Goal: Information Seeking & Learning: Check status

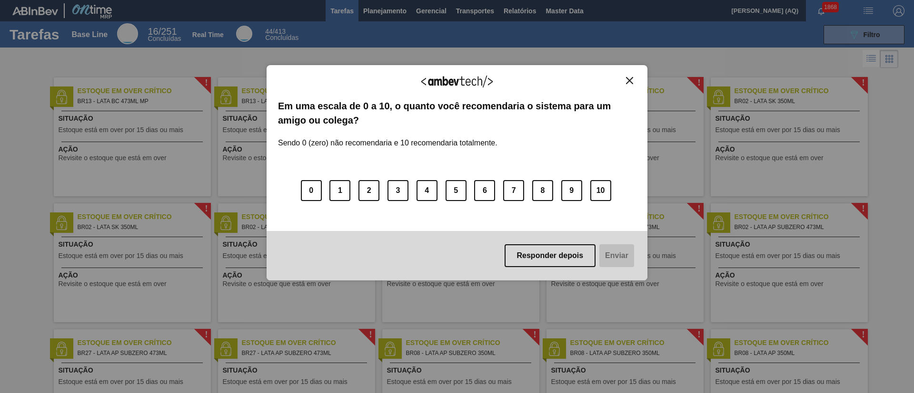
click at [627, 80] on img "Close" at bounding box center [629, 80] width 7 height 7
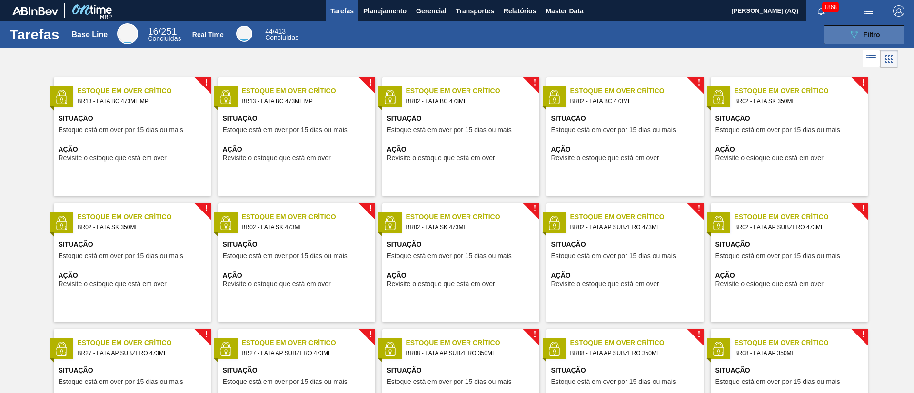
click at [849, 39] on icon "089F7B8B-B2A5-4AFE-B5C0-19BA573D28AC" at bounding box center [853, 34] width 11 height 11
click at [396, 13] on span "Planejamento" at bounding box center [384, 10] width 43 height 11
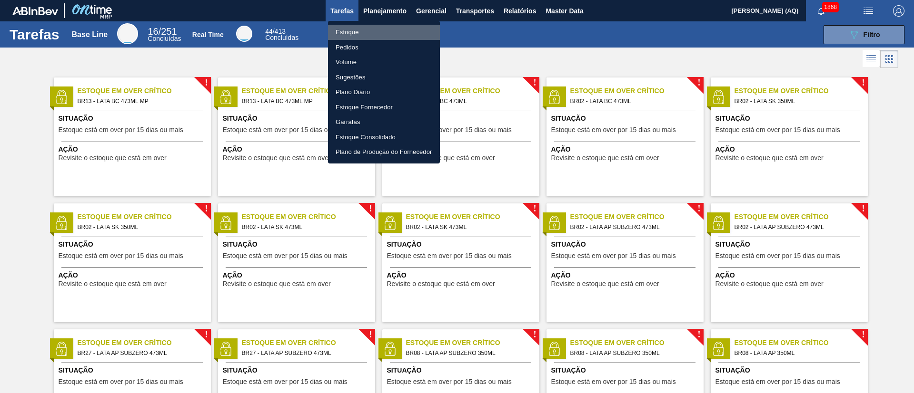
click at [360, 38] on li "Estoque" at bounding box center [384, 32] width 112 height 15
checkbox input "true"
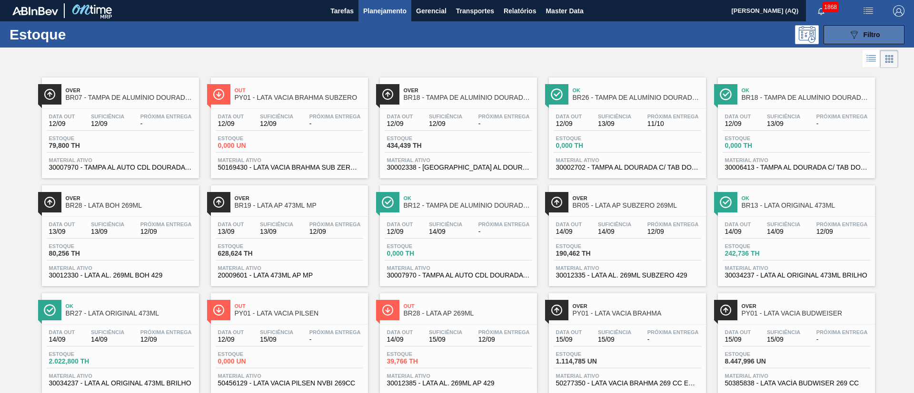
click at [850, 33] on icon "089F7B8B-B2A5-4AFE-B5C0-19BA573D28AC" at bounding box center [853, 34] width 11 height 11
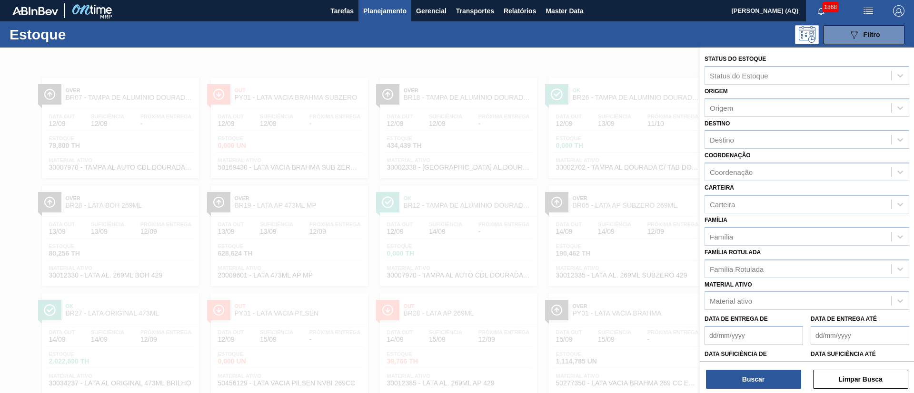
click at [687, 54] on div at bounding box center [457, 244] width 914 height 393
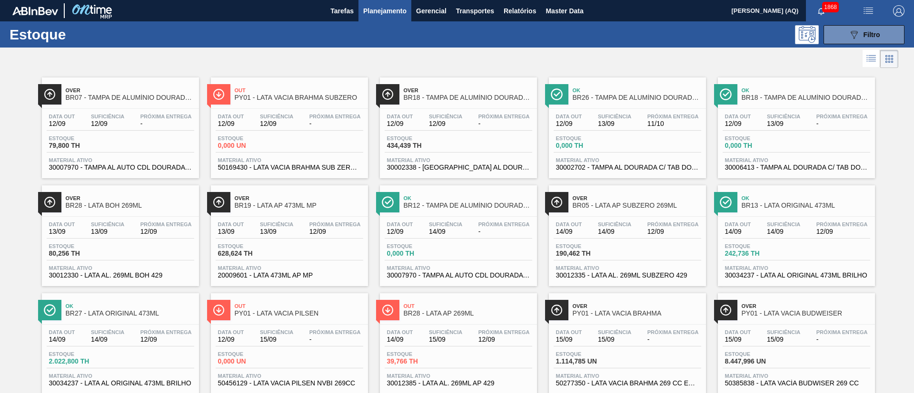
click at [866, 62] on icon at bounding box center [870, 58] width 11 height 11
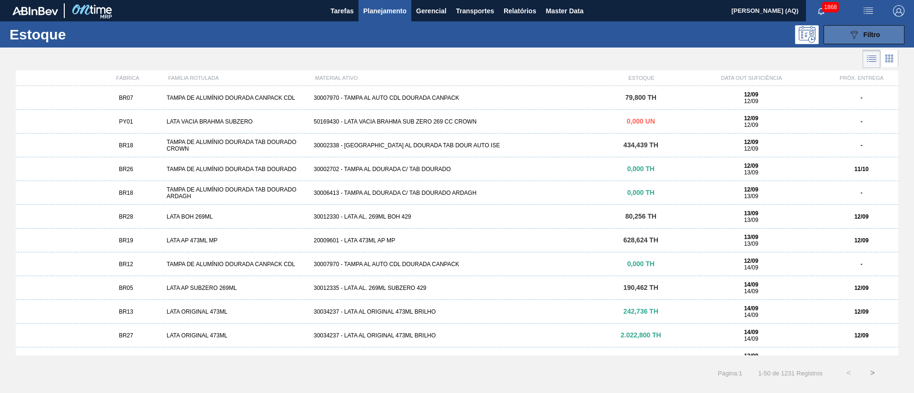
click at [862, 35] on div "089F7B8B-B2A5-4AFE-B5C0-19BA573D28AC Filtro" at bounding box center [864, 34] width 32 height 11
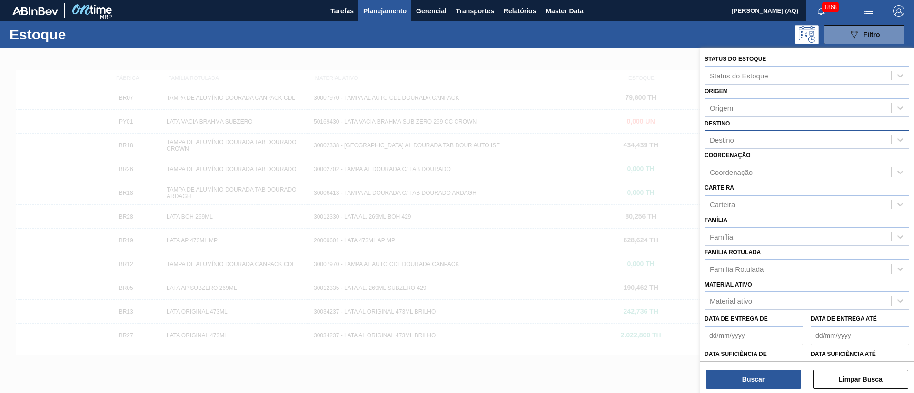
click at [757, 138] on div "Destino" at bounding box center [798, 140] width 186 height 14
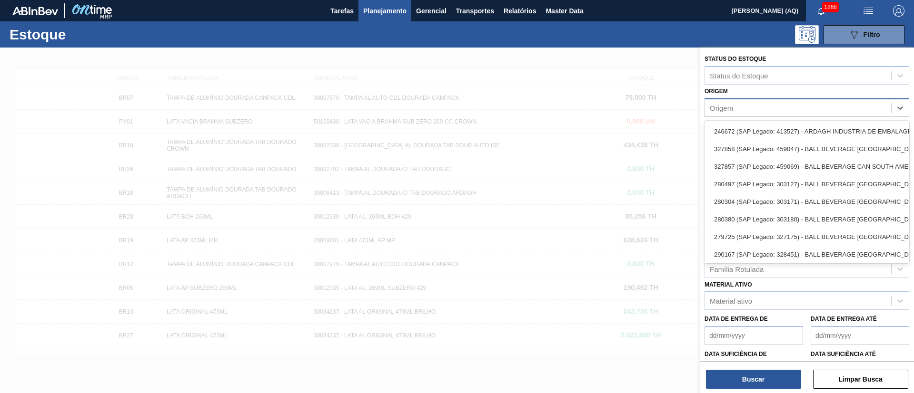
click at [747, 108] on div "Origem" at bounding box center [798, 108] width 186 height 14
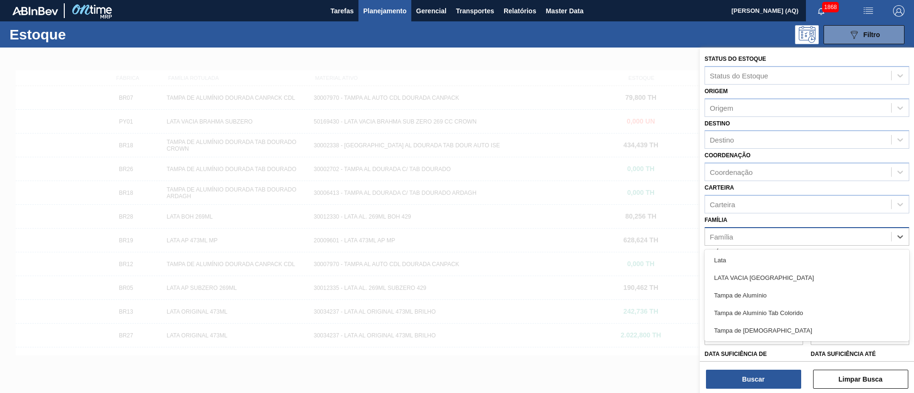
click at [754, 238] on div "Família" at bounding box center [798, 237] width 186 height 14
type input "tam"
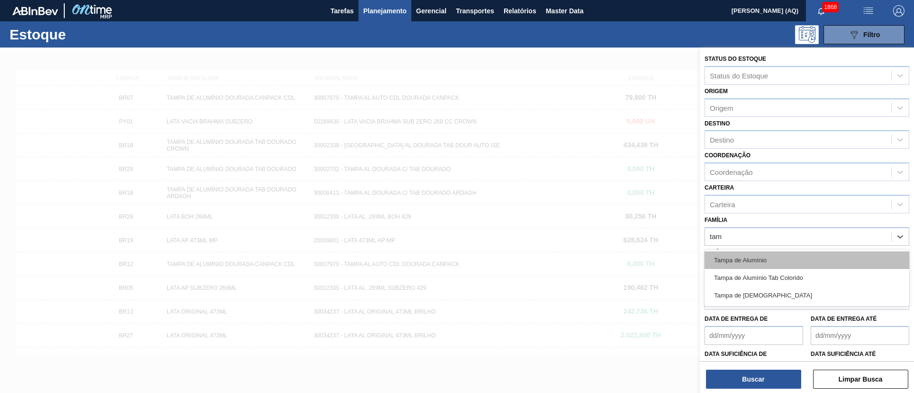
click at [763, 264] on div "Tampa de Alumínio" at bounding box center [806, 261] width 205 height 18
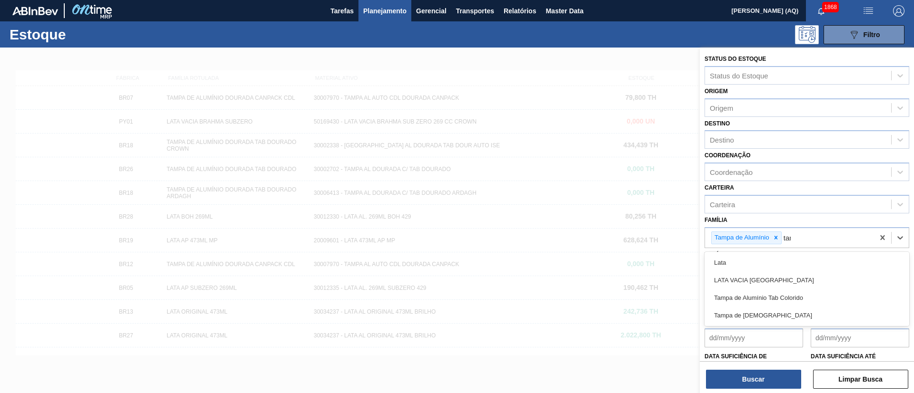
type input "[GEOGRAPHIC_DATA]"
click at [763, 264] on div "Tampa de Alumínio Tab Colorido" at bounding box center [806, 263] width 205 height 18
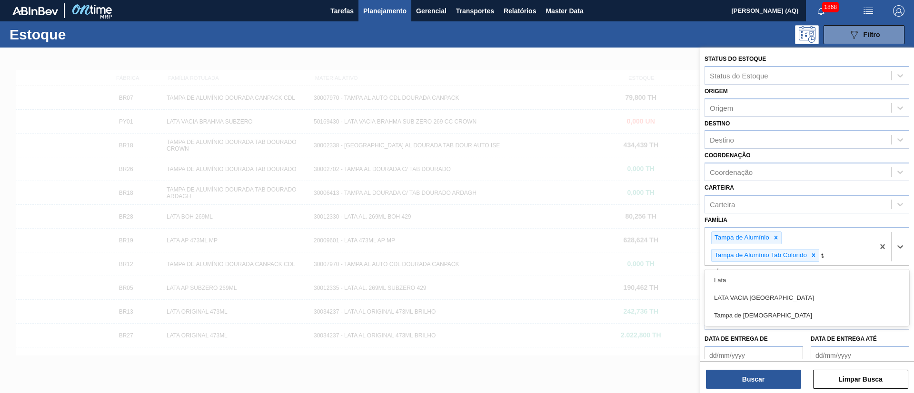
type input "tam"
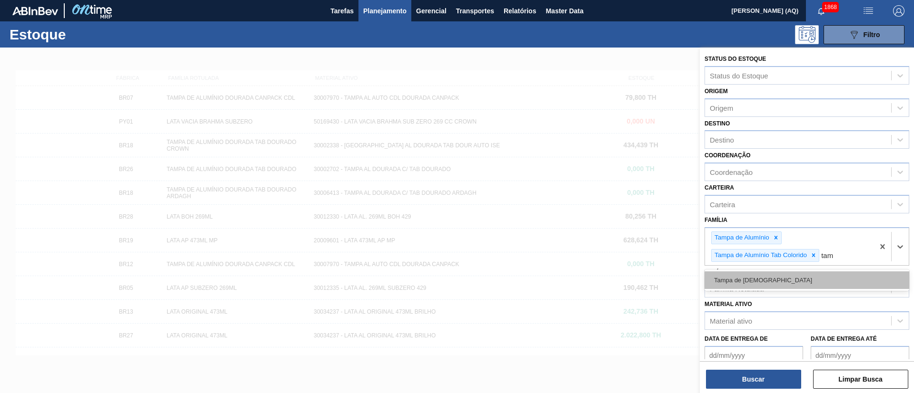
click at [769, 276] on div "Tampa de [DEMOGRAPHIC_DATA]" at bounding box center [806, 281] width 205 height 18
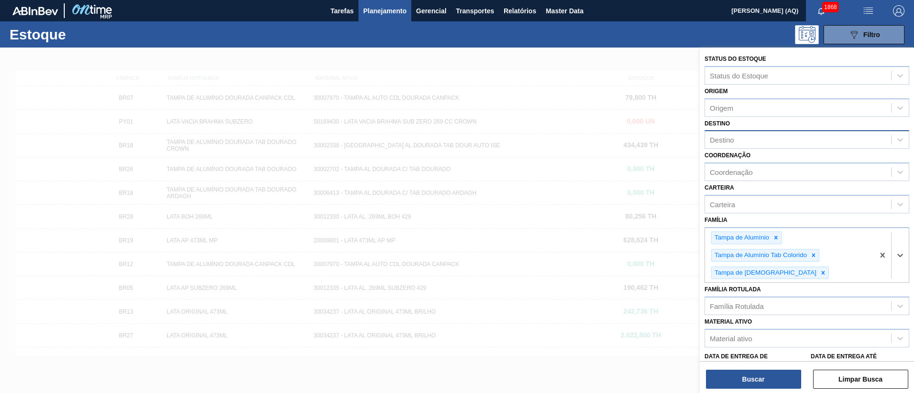
click at [772, 136] on div "Destino" at bounding box center [798, 140] width 186 height 14
type input "uberl"
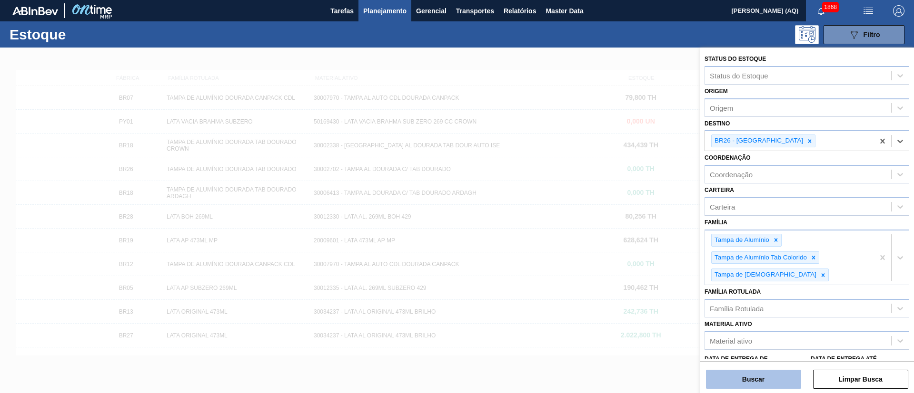
click at [754, 377] on button "Buscar" at bounding box center [753, 379] width 95 height 19
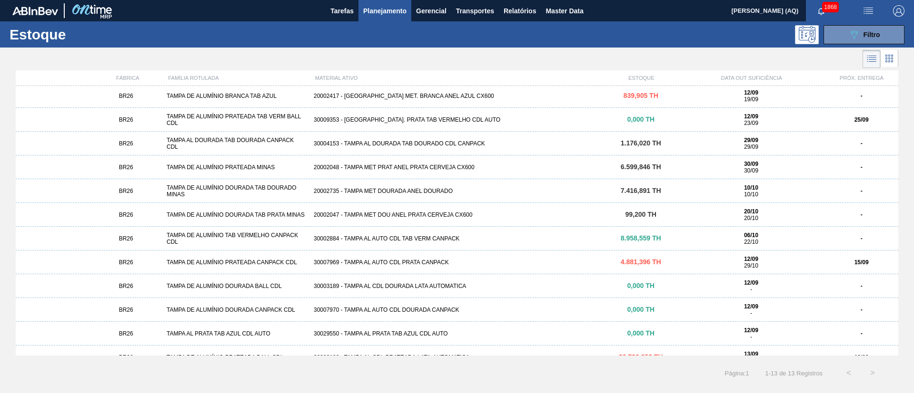
scroll to position [39, 0]
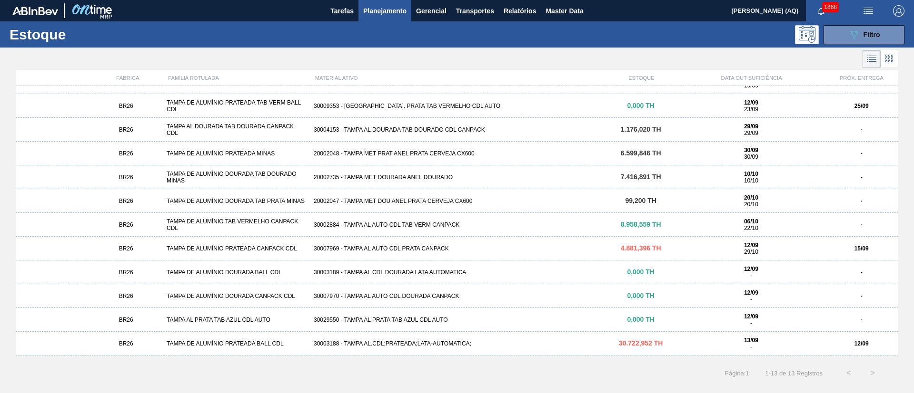
click at [436, 248] on div "30007969 - TAMPA AL AUTO CDL PRATA CANPACK" at bounding box center [457, 249] width 294 height 7
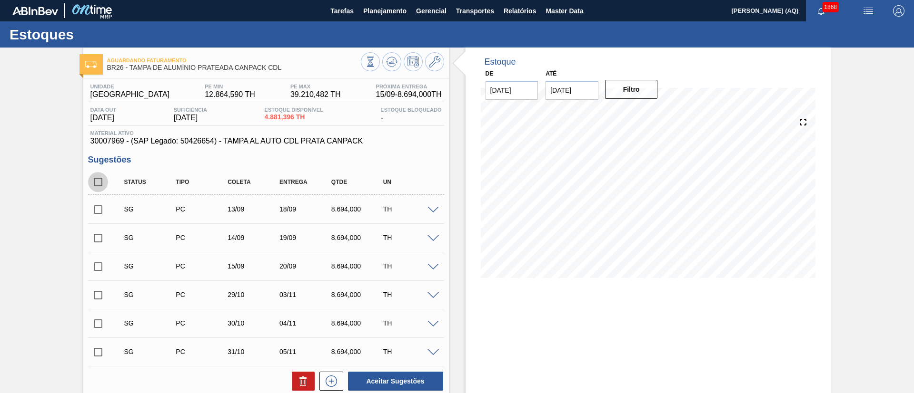
click at [98, 180] on input "checkbox" at bounding box center [98, 182] width 20 height 20
checkbox input "true"
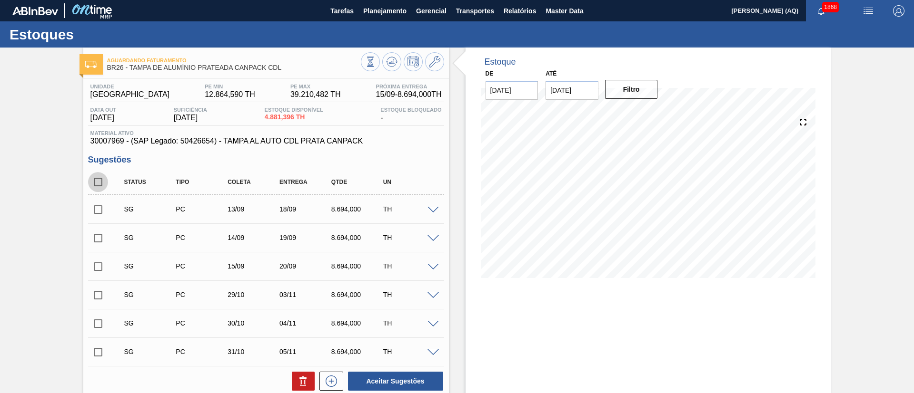
checkbox input "true"
click at [305, 377] on icon at bounding box center [302, 381] width 11 height 11
checkbox input "false"
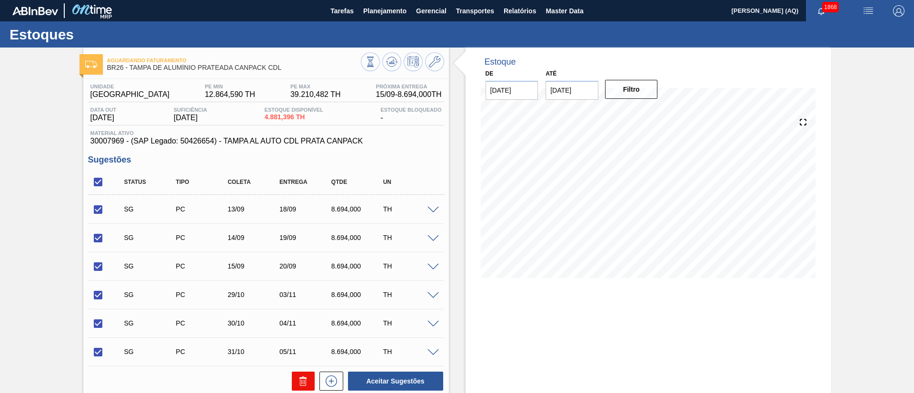
checkbox input "false"
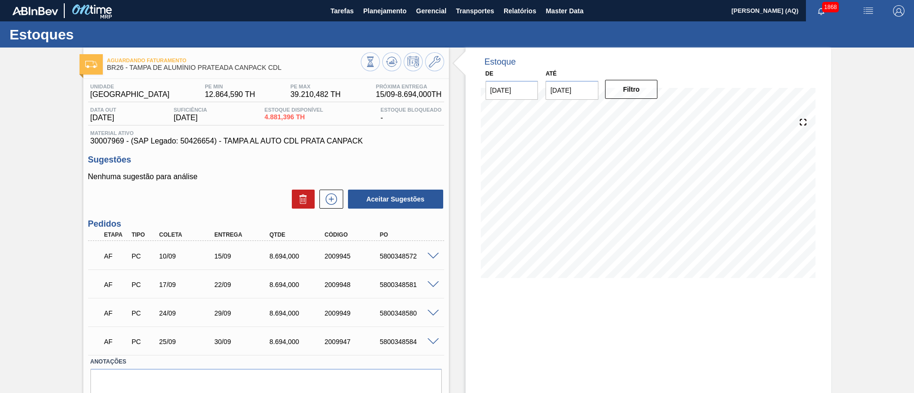
click at [582, 95] on input "[DATE]" at bounding box center [571, 90] width 53 height 19
click at [585, 206] on div "30" at bounding box center [587, 205] width 13 height 13
click at [633, 89] on button "Filtro" at bounding box center [631, 89] width 53 height 19
click at [583, 87] on input "[DATE]" at bounding box center [571, 90] width 53 height 19
click at [655, 113] on div "setembro 2025" at bounding box center [603, 113] width 114 height 8
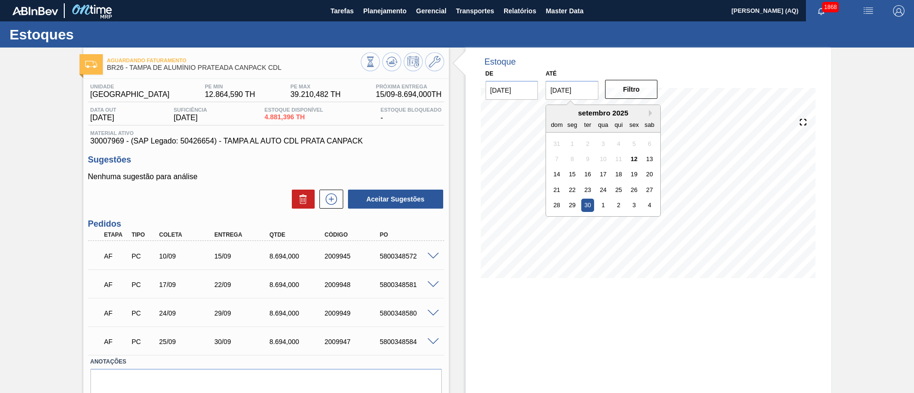
click at [645, 113] on div "setembro 2025" at bounding box center [603, 113] width 114 height 8
click at [648, 108] on div "setembro 2025 dom seg ter qua qui sex sab" at bounding box center [603, 119] width 114 height 28
click at [651, 116] on button "Next Month" at bounding box center [652, 113] width 7 height 7
click at [558, 153] on div "5" at bounding box center [556, 159] width 13 height 13
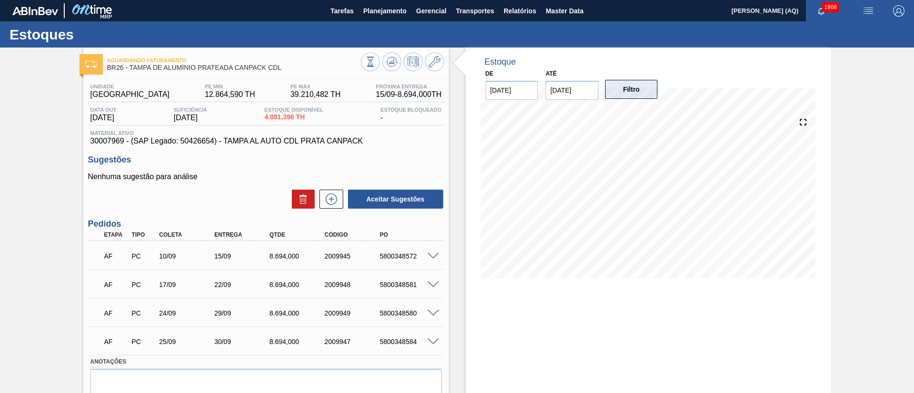
click at [615, 95] on button "Filtro" at bounding box center [631, 89] width 53 height 19
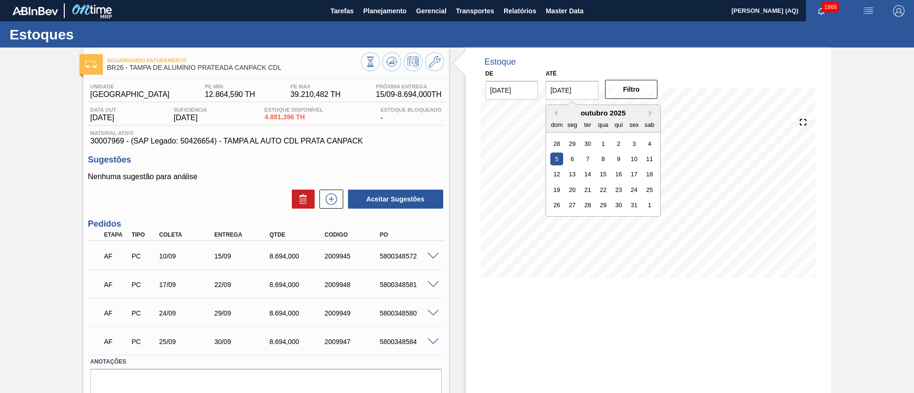
click at [583, 89] on input "[DATE]" at bounding box center [571, 90] width 53 height 19
click at [618, 206] on div "30" at bounding box center [618, 205] width 13 height 13
type input "[DATE]"
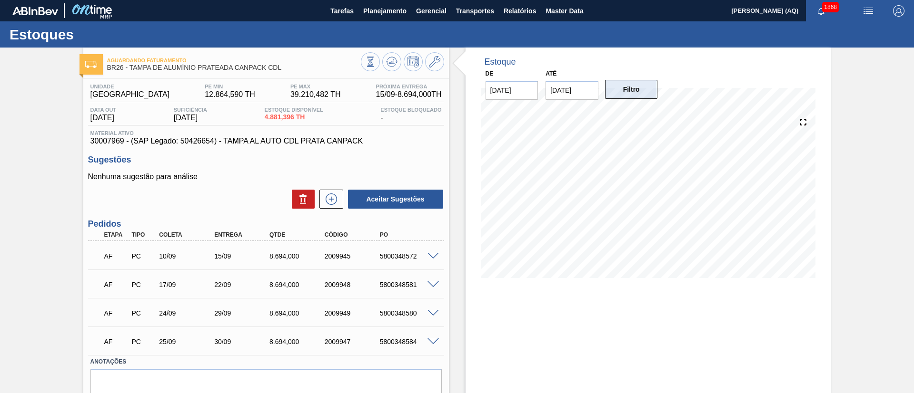
click at [624, 90] on button "Filtro" at bounding box center [631, 89] width 53 height 19
click at [836, 176] on div "Aguardando Faturamento BR26 - [GEOGRAPHIC_DATA] DE ALUMÍNIO PRATEADA CANPACK CD…" at bounding box center [457, 241] width 914 height 386
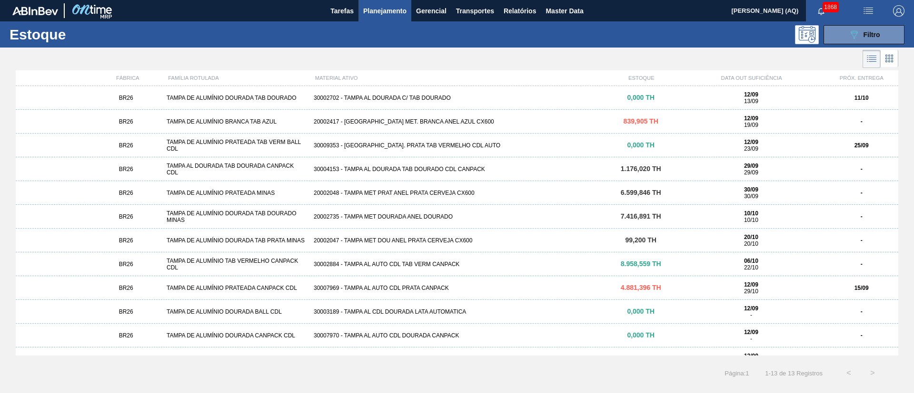
click at [406, 265] on div "30002884 - TAMPA AL AUTO CDL TAB VERM CANPACK" at bounding box center [457, 264] width 294 height 7
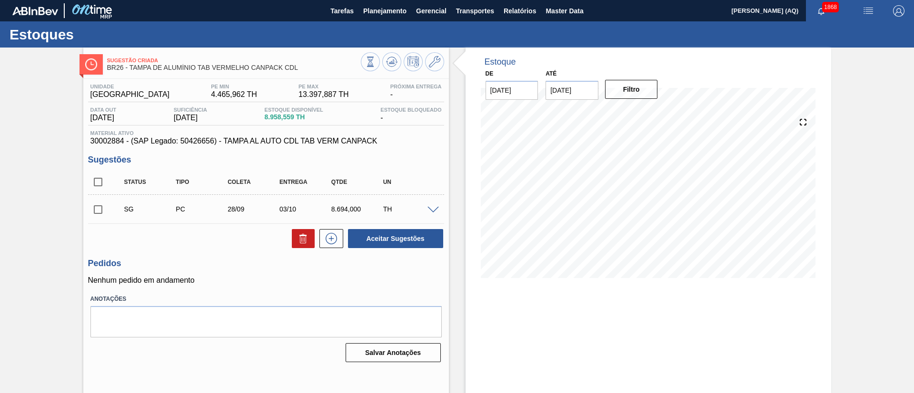
click at [573, 89] on input "[DATE]" at bounding box center [571, 90] width 53 height 19
click at [586, 142] on div "30" at bounding box center [587, 143] width 13 height 13
type input "[DATE]"
click at [616, 91] on button "Filtro" at bounding box center [631, 89] width 53 height 19
click at [849, 173] on div "Sugestão Criada BR26 - [GEOGRAPHIC_DATA] DE ALUMÍNIO TAB VERMELHO CANPACK CDL U…" at bounding box center [457, 229] width 914 height 362
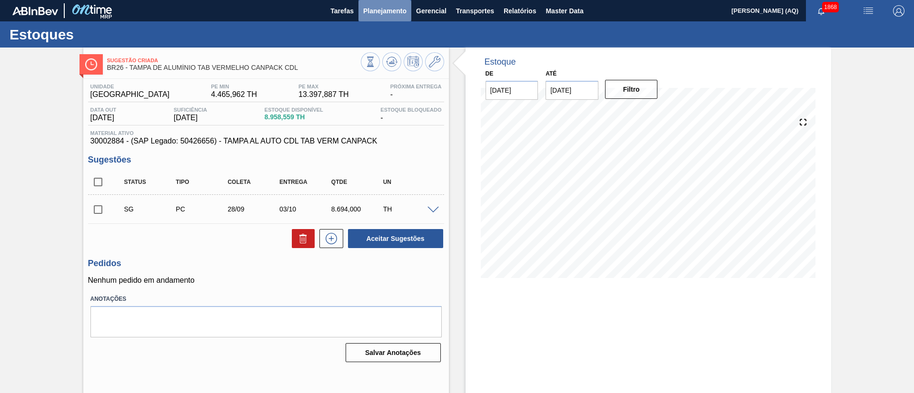
click at [372, 9] on span "Planejamento" at bounding box center [384, 10] width 43 height 11
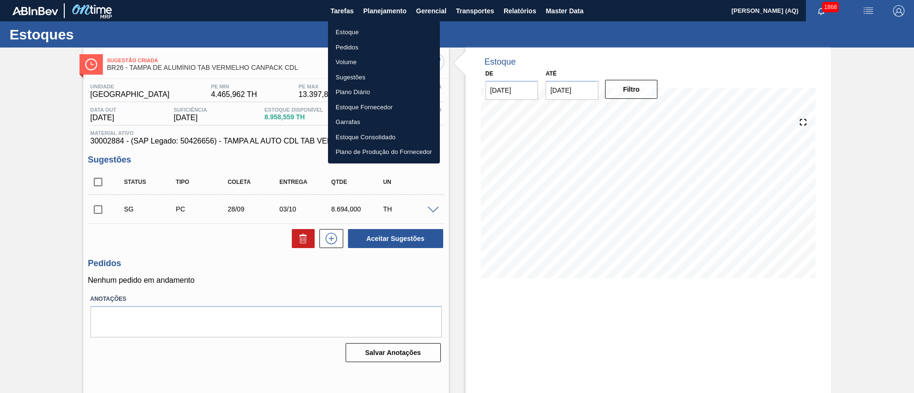
click at [197, 40] on div at bounding box center [457, 196] width 914 height 393
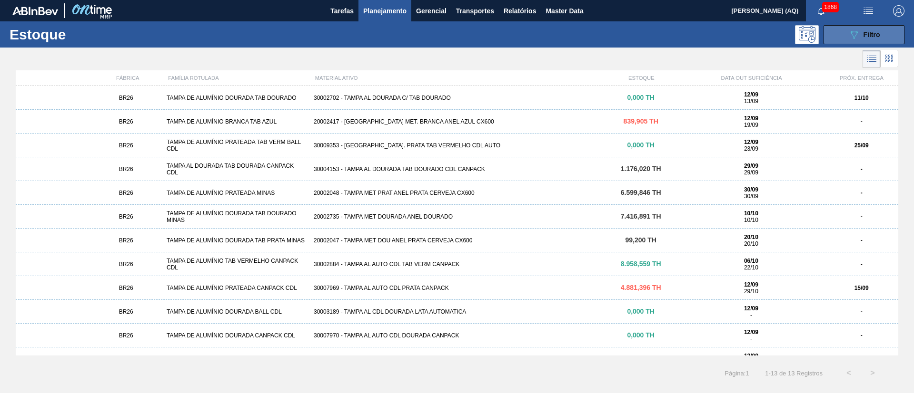
click at [851, 40] on button "089F7B8B-B2A5-4AFE-B5C0-19BA573D28AC Filtro" at bounding box center [863, 34] width 81 height 19
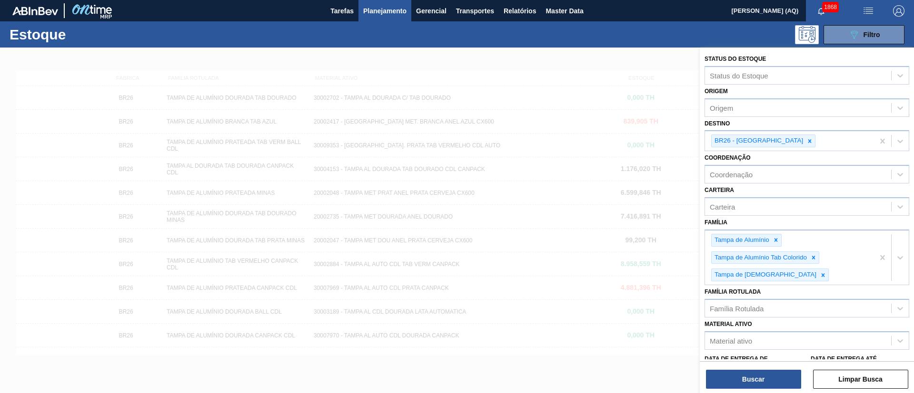
click at [593, 366] on div at bounding box center [457, 244] width 914 height 393
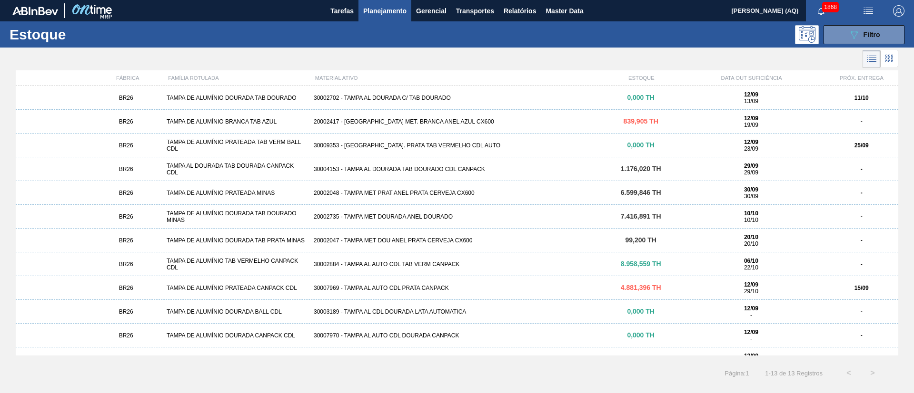
click at [607, 147] on div "0,000 TH" at bounding box center [640, 145] width 73 height 7
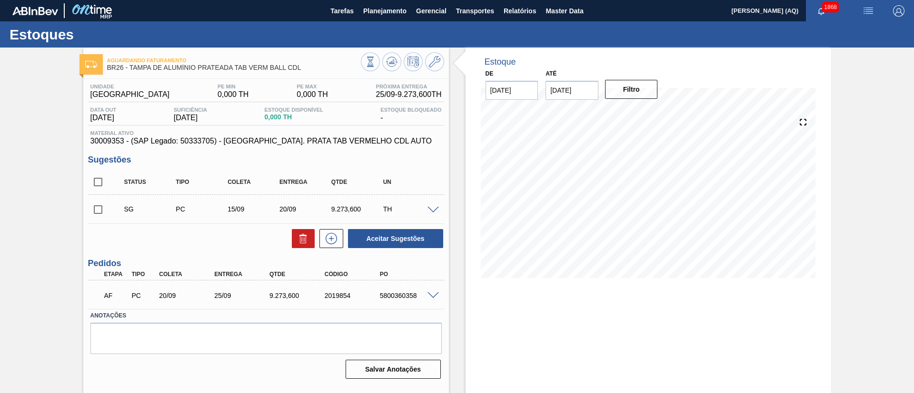
click at [657, 304] on div "Estoque De [DATE] Até [DATE] Filtro 25/09 Projeção de Estoque 13,975.776 [DOMAI…" at bounding box center [647, 229] width 365 height 362
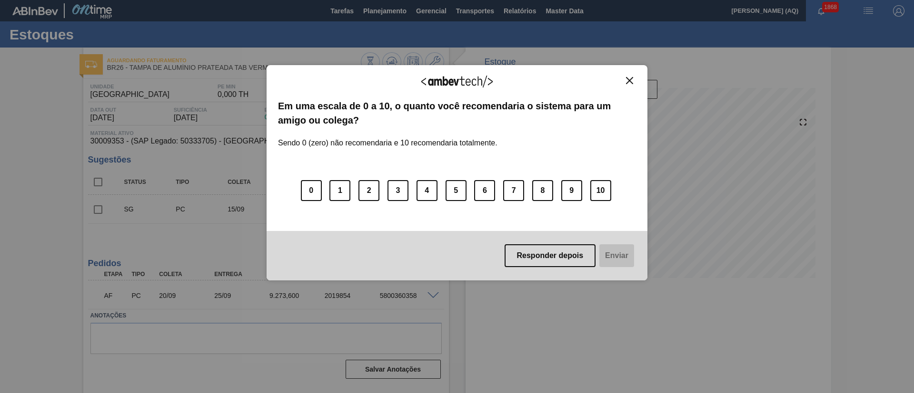
click at [630, 78] on img "Close" at bounding box center [629, 80] width 7 height 7
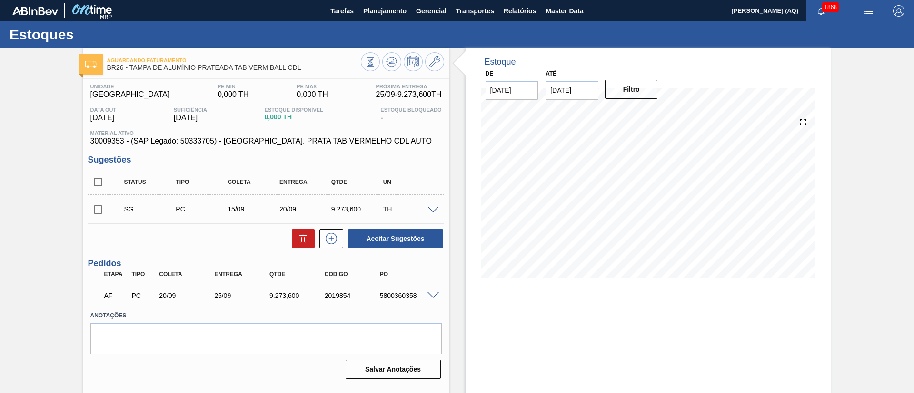
click at [882, 110] on div "Aguardando Faturamento BR26 - TAMPA DE ALUMÍNIO PRATEADA TAB VERM BALL CDL Unid…" at bounding box center [457, 229] width 914 height 362
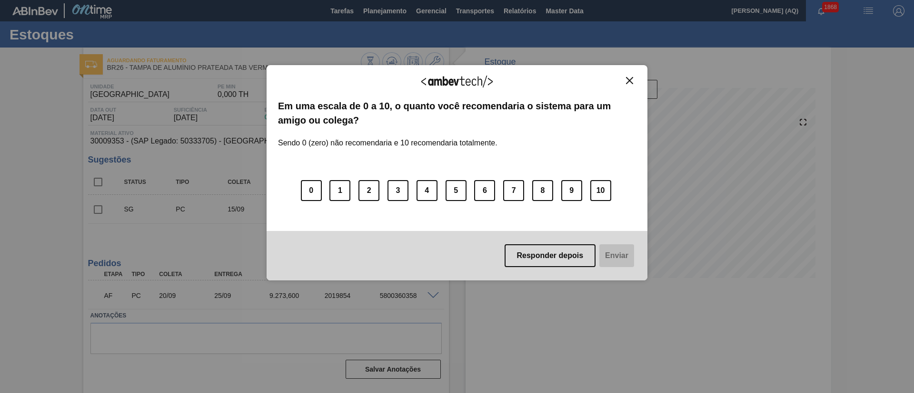
click at [629, 82] on img "Close" at bounding box center [629, 80] width 7 height 7
